Goal: Communication & Community: Ask a question

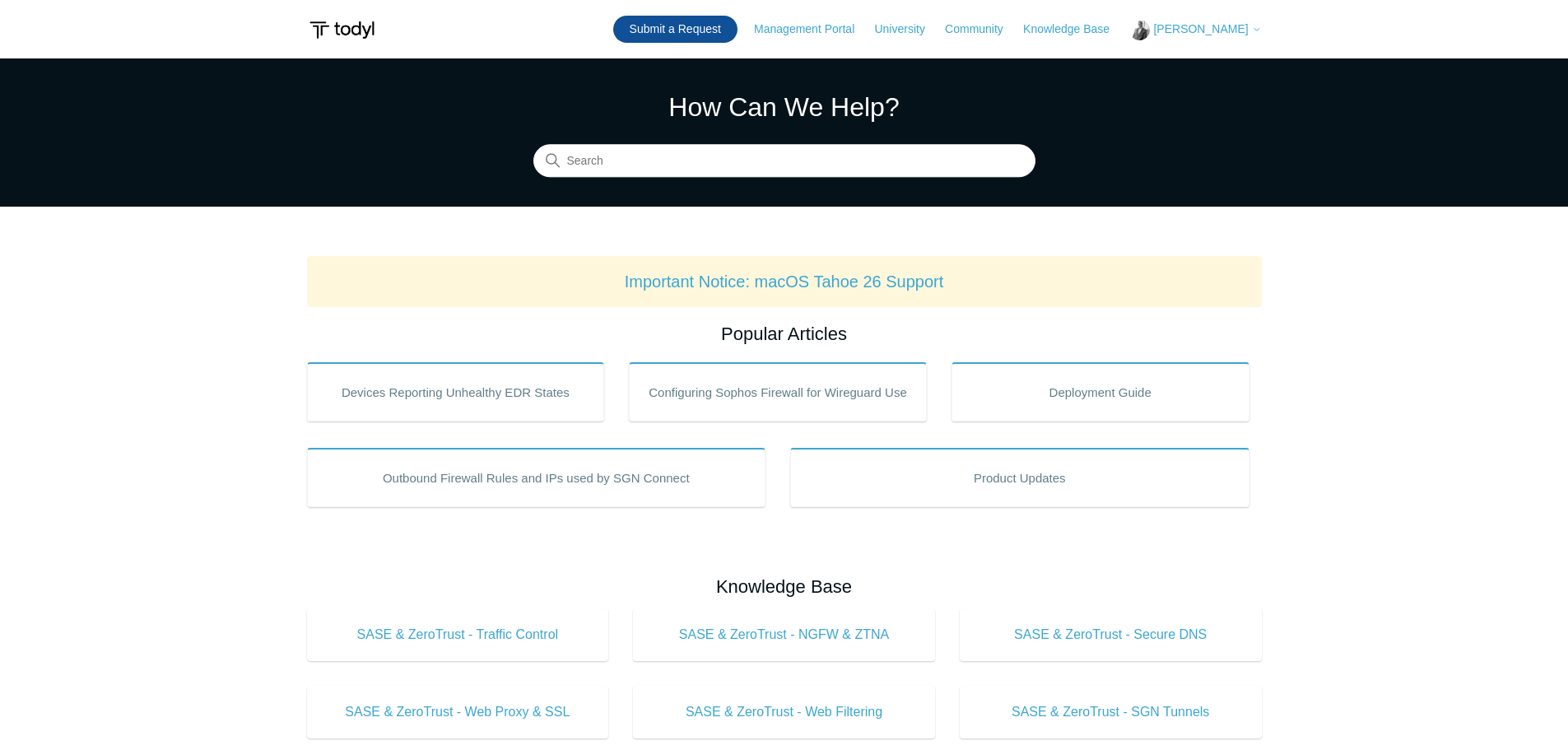
click at [705, 25] on link "Submit a Request" at bounding box center [675, 29] width 124 height 27
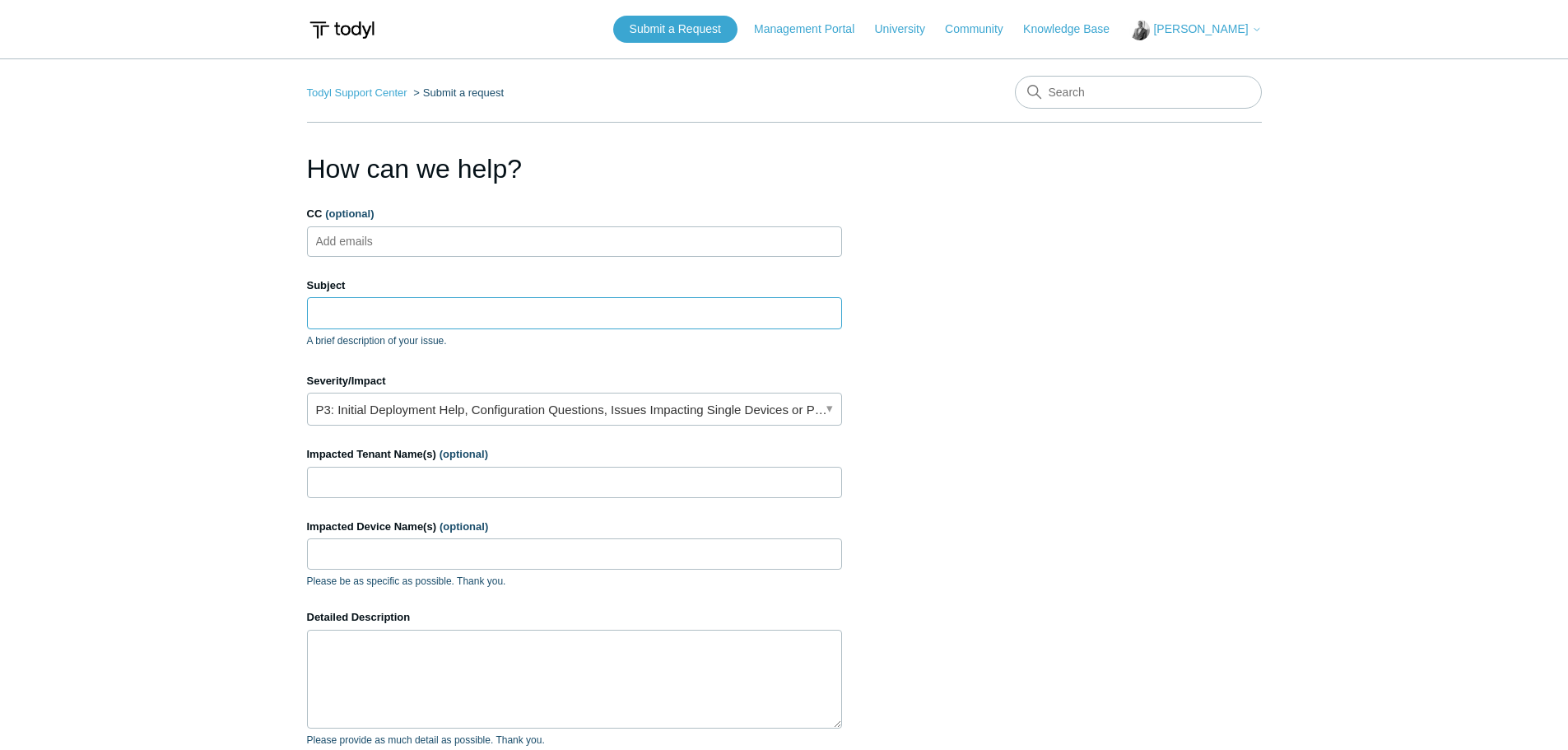
click at [364, 313] on input "Subject" at bounding box center [575, 313] width 535 height 31
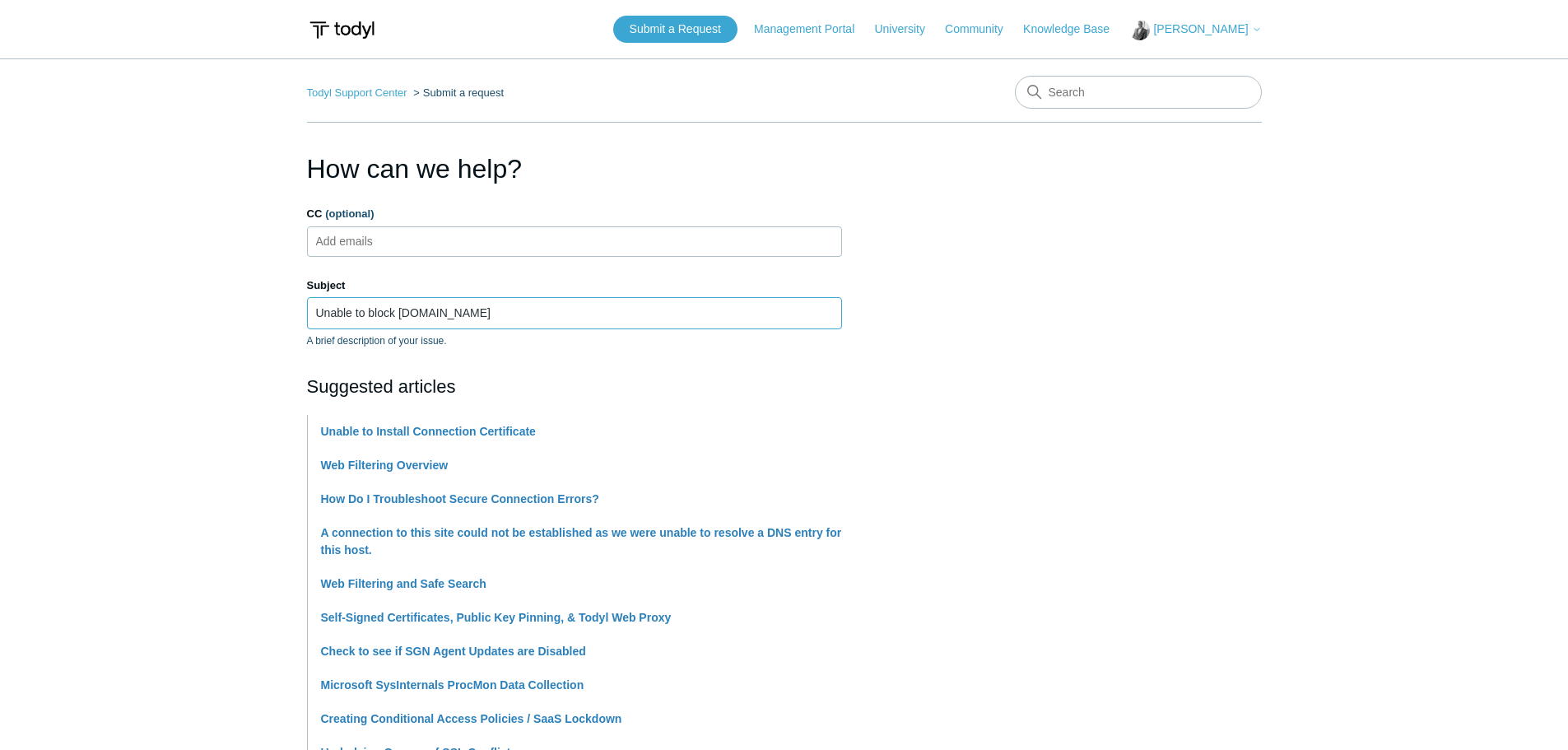
type input "Unable to block youtube.com"
click at [173, 358] on main "Todyl Support Center Submit a request How can we help? CC (optional) Add emails…" at bounding box center [784, 691] width 1568 height 1266
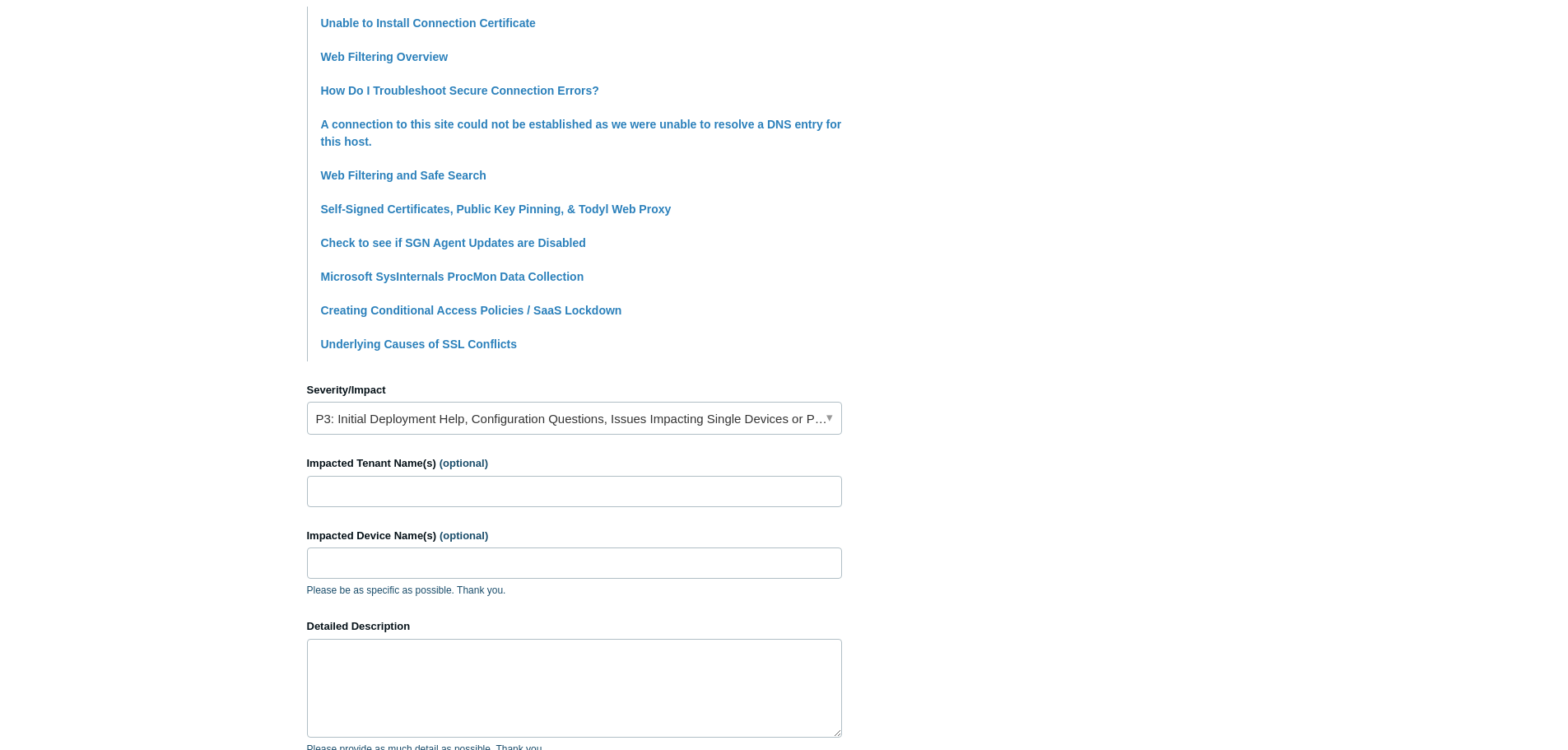
scroll to position [412, 0]
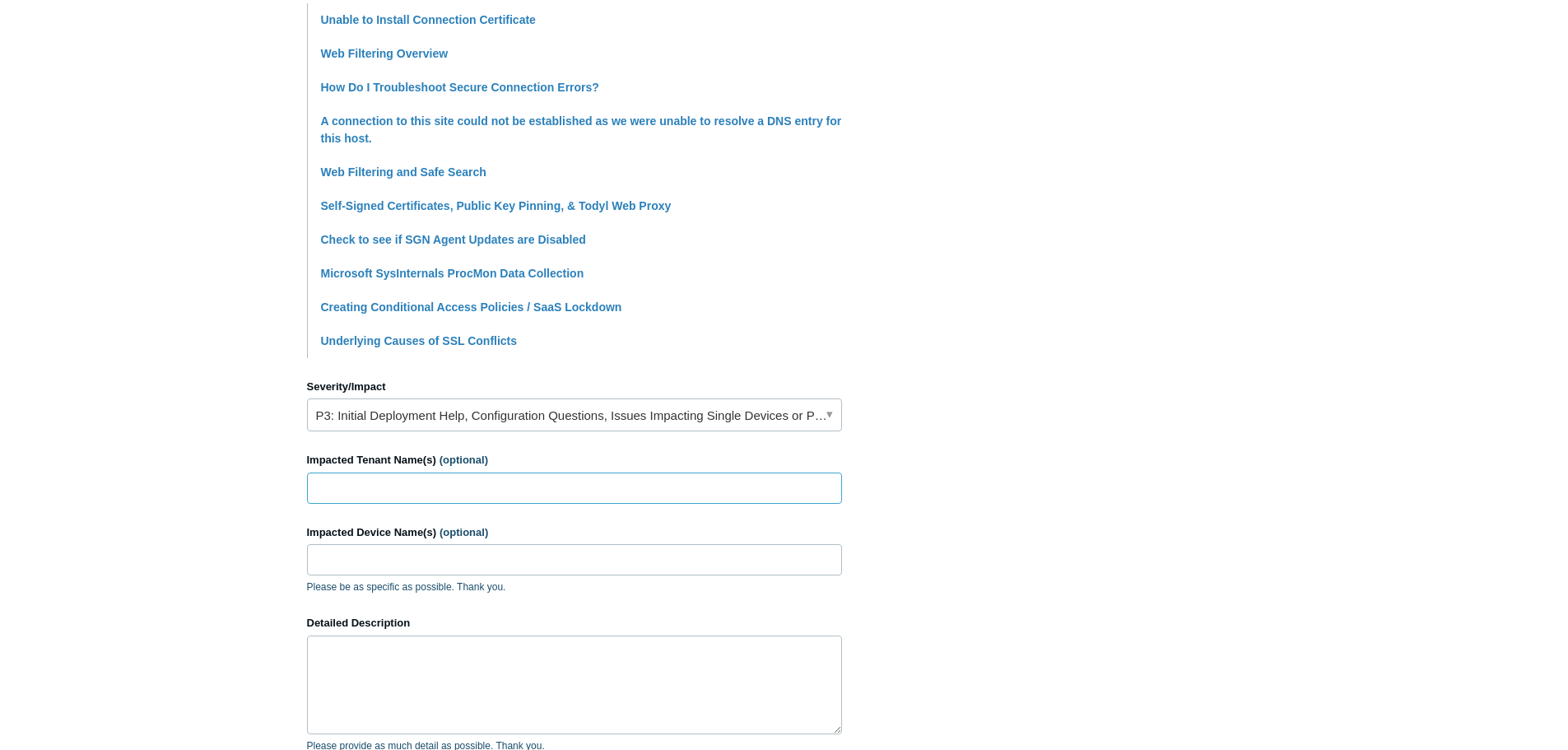
click at [369, 481] on input "Impacted Tenant Name(s) (optional)" at bounding box center [575, 488] width 535 height 31
paste input "Preferred IT Group-internal"
type input "Preferred IT Group-internal"
click at [350, 563] on input "Impacted Device Name(s) (optional)" at bounding box center [575, 560] width 535 height 31
type input "PITG-TN"
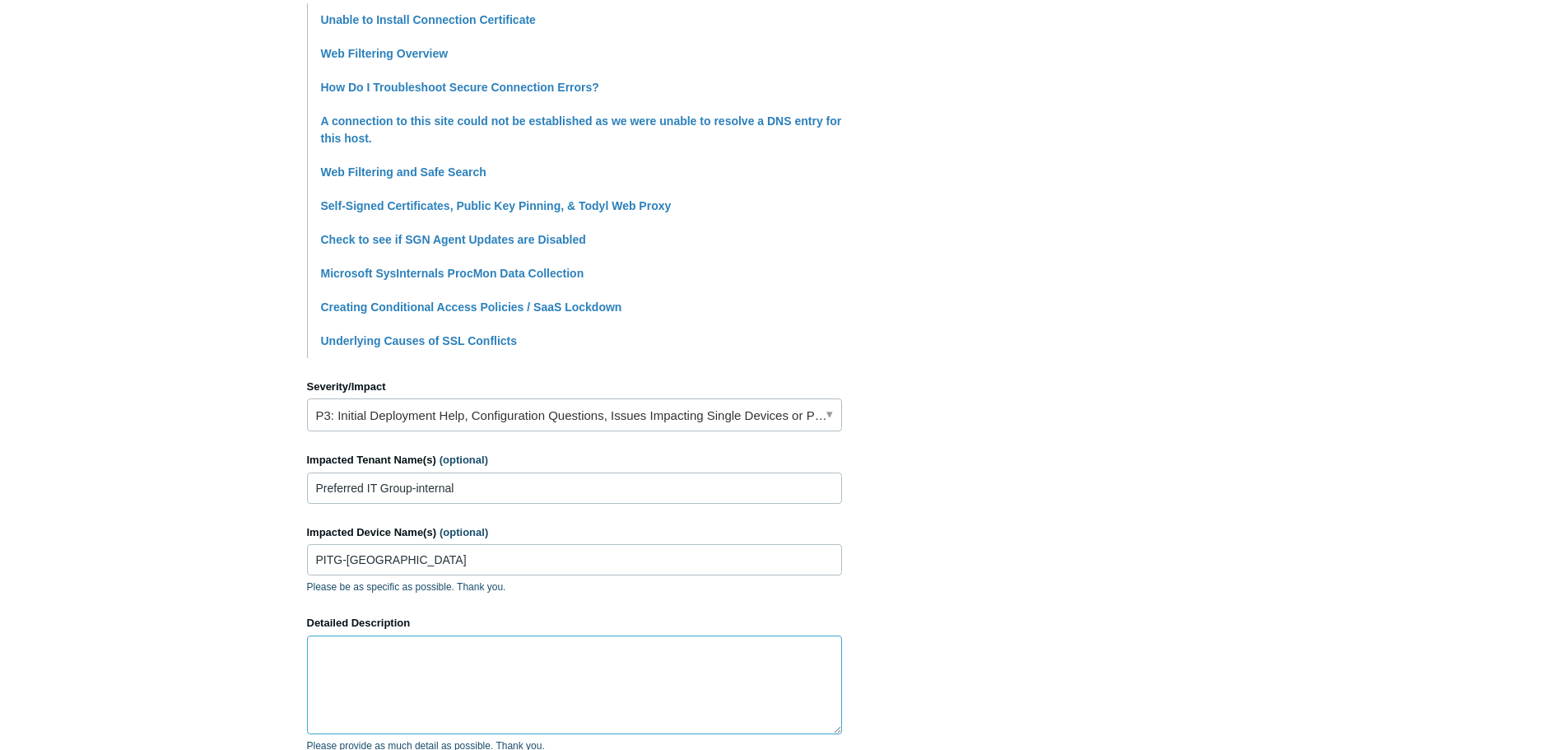
click at [432, 671] on textarea "Detailed Description" at bounding box center [575, 685] width 535 height 99
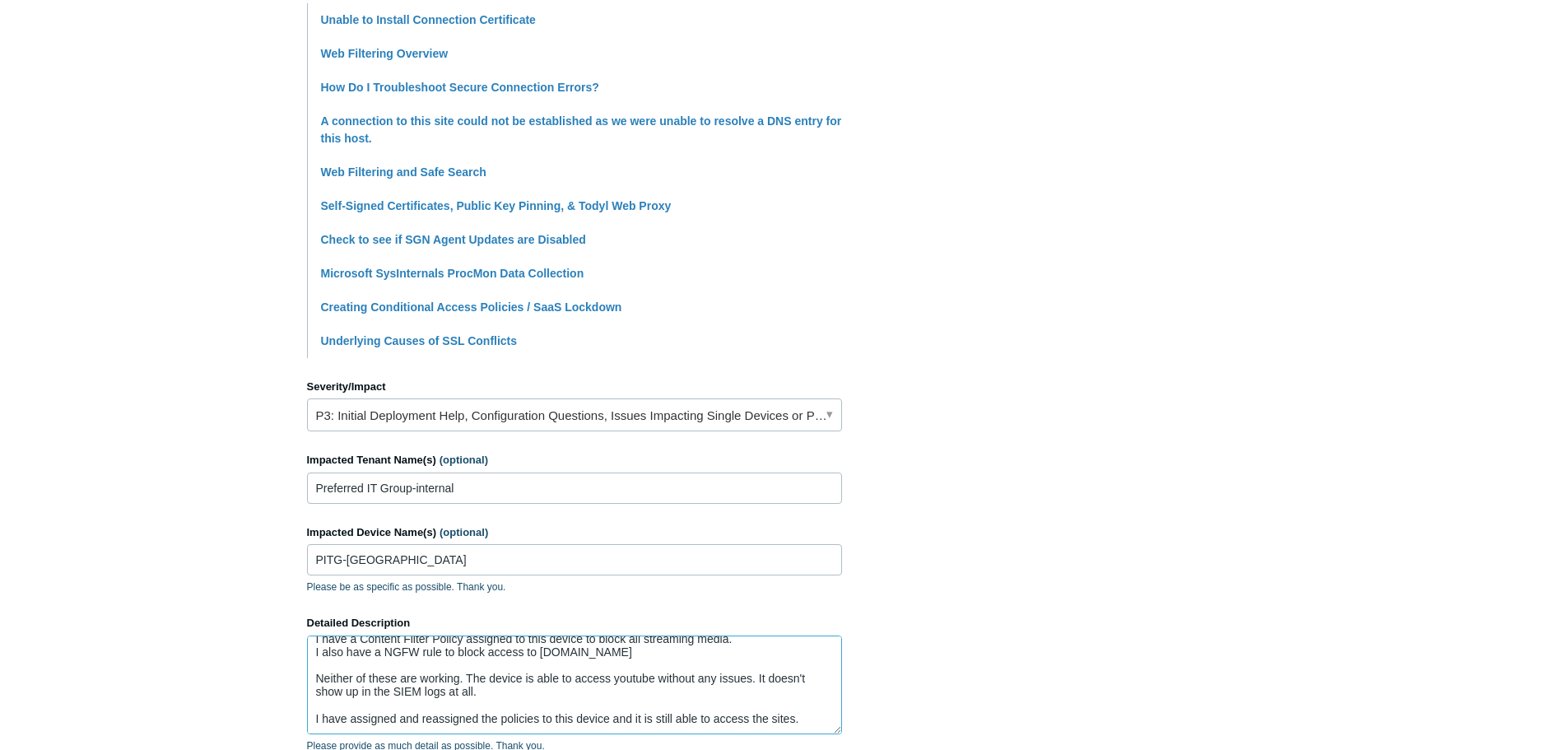
scroll to position [31, 0]
click at [608, 698] on textarea "I have a Content Filter Policy assigned to this device to block all streaming m…" at bounding box center [575, 685] width 535 height 99
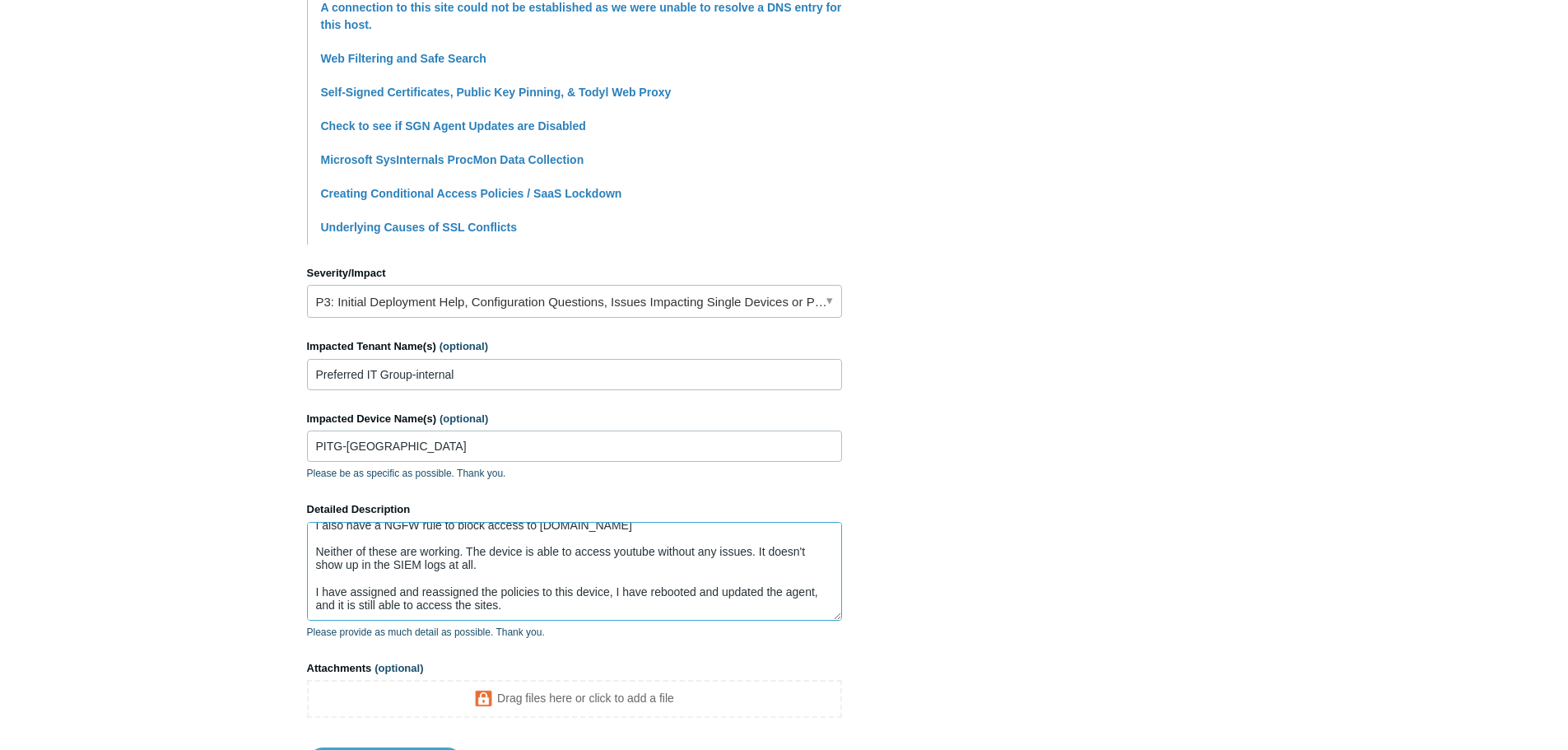
scroll to position [669, 0]
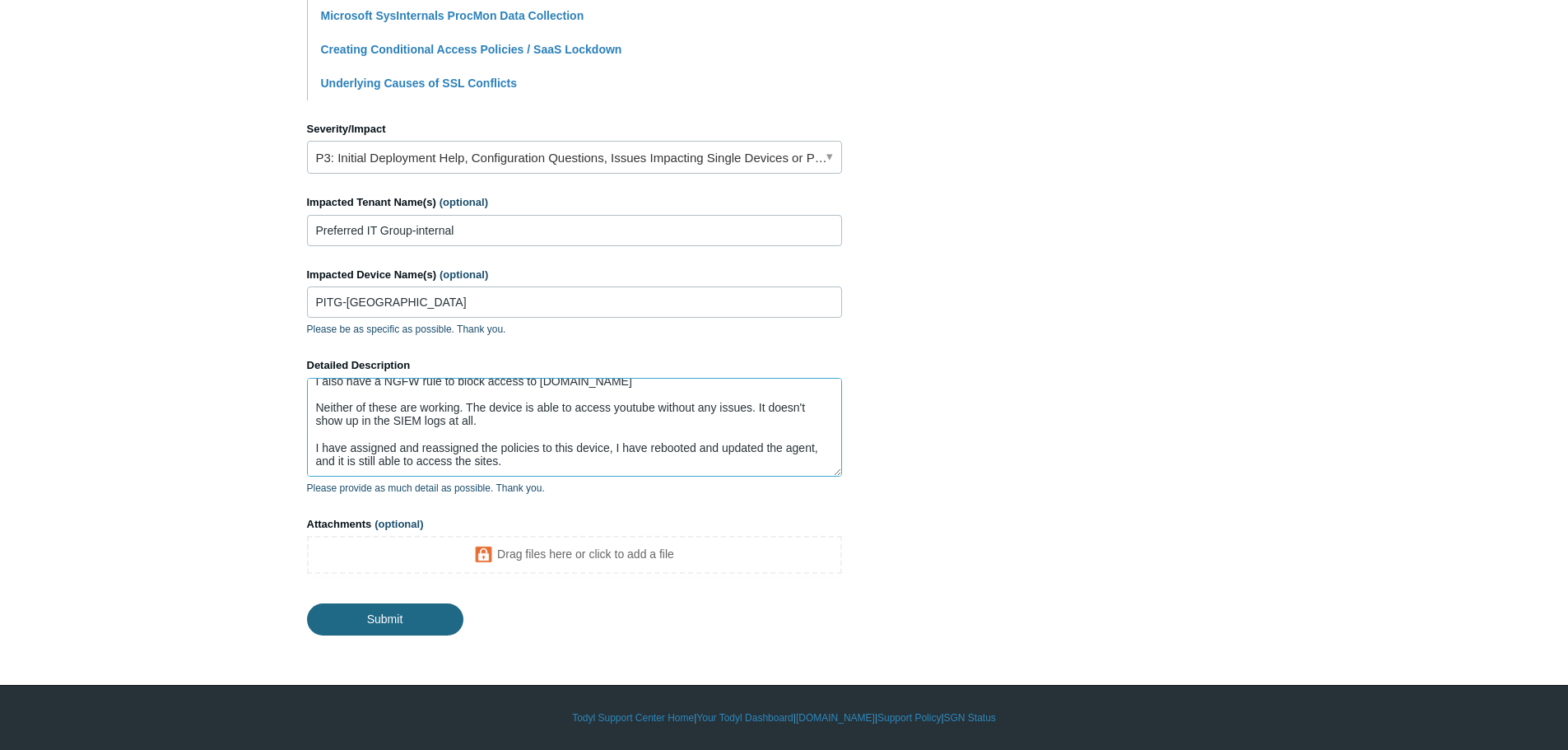
type textarea "I have a Content Filter Policy assigned to this device to block all streaming m…"
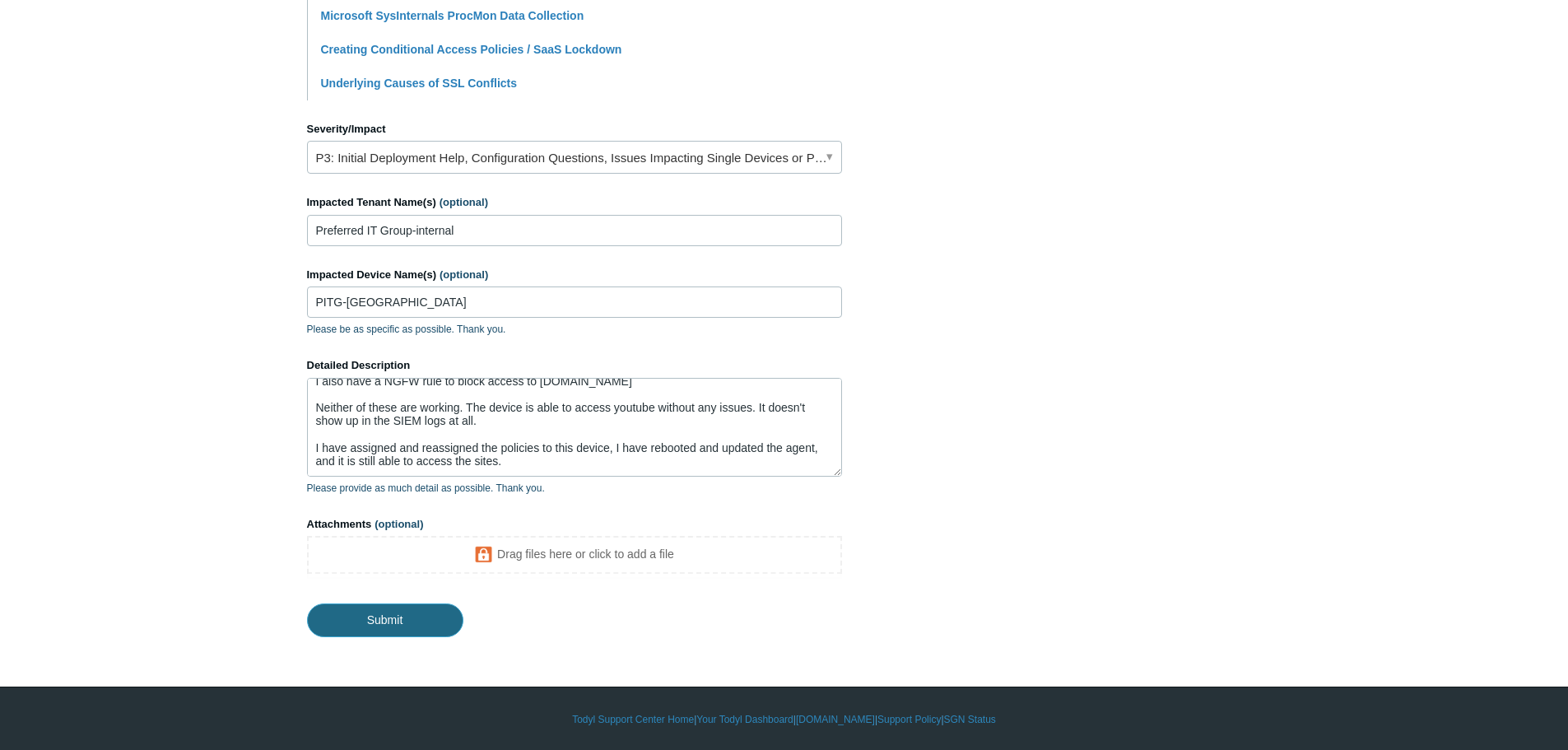
click at [386, 616] on input "Submit" at bounding box center [386, 619] width 156 height 33
